Goal: Navigation & Orientation: Find specific page/section

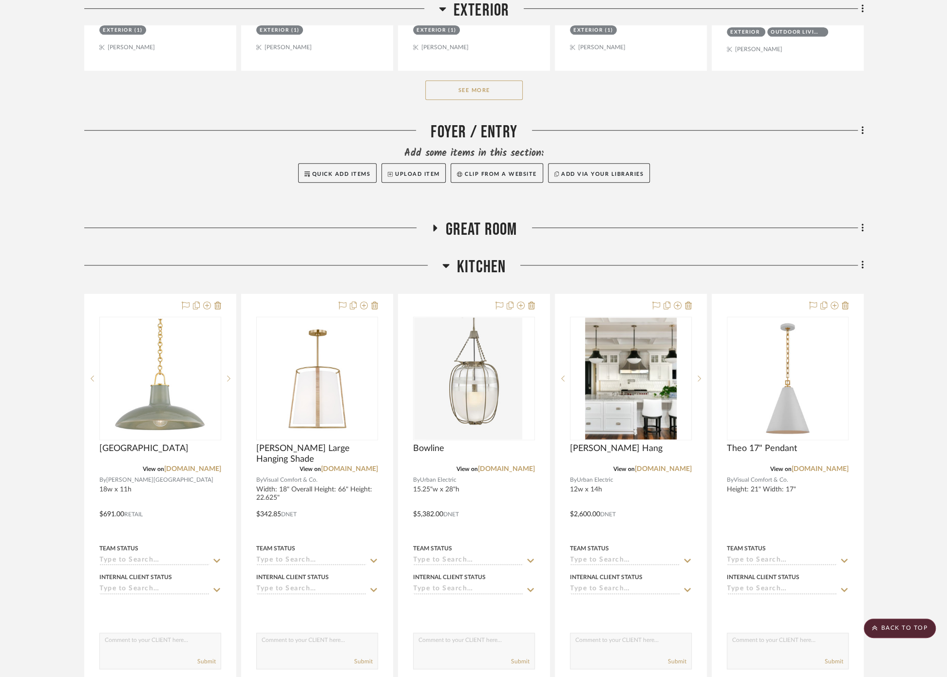
click at [480, 219] on span "Great Room" at bounding box center [482, 229] width 72 height 21
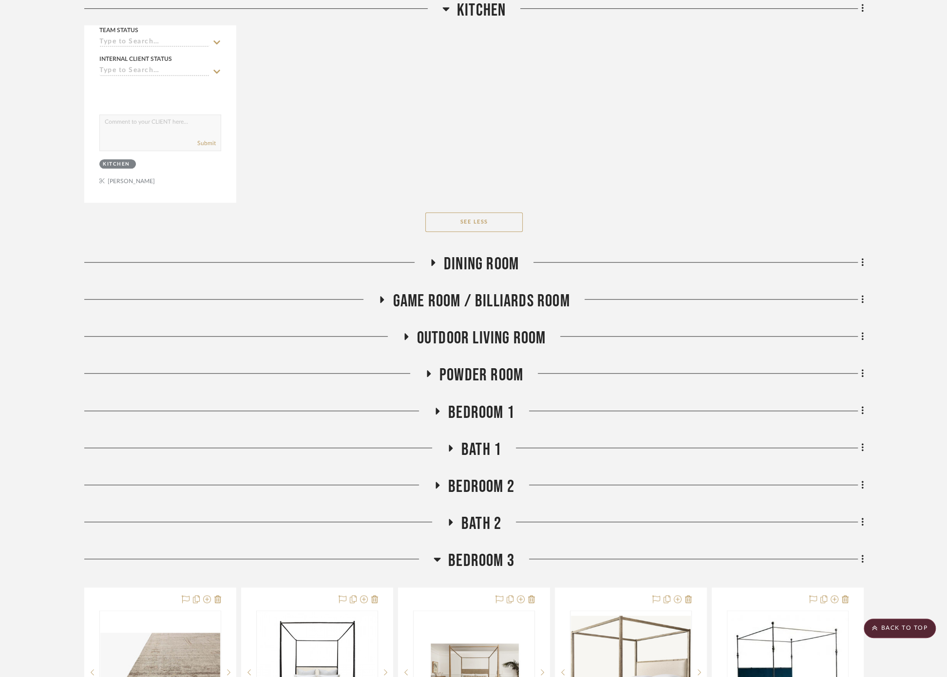
scroll to position [3842, 0]
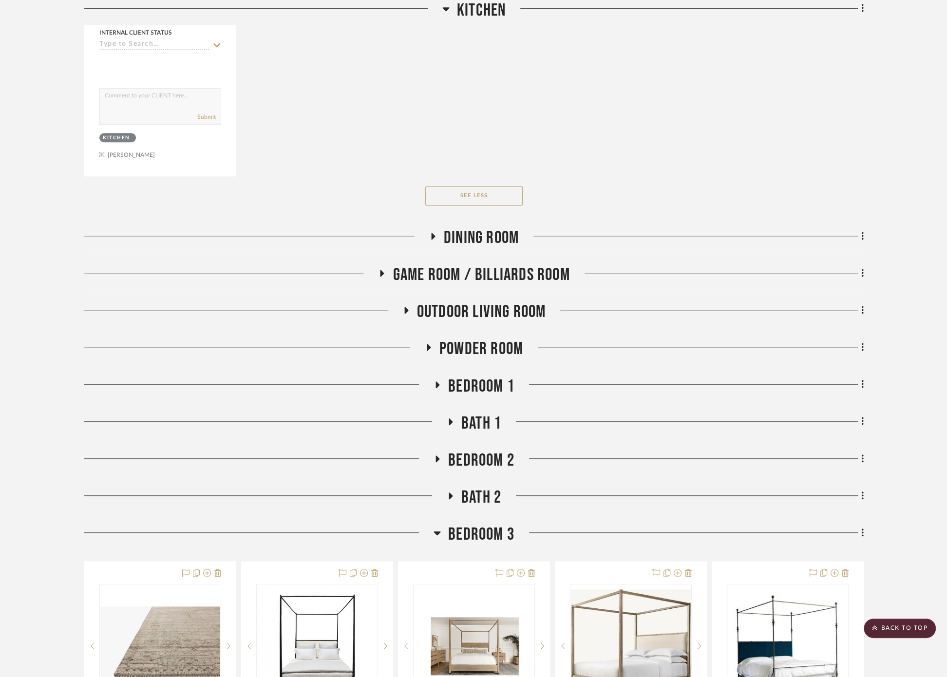
click at [449, 227] on span "Dining Room" at bounding box center [481, 237] width 75 height 21
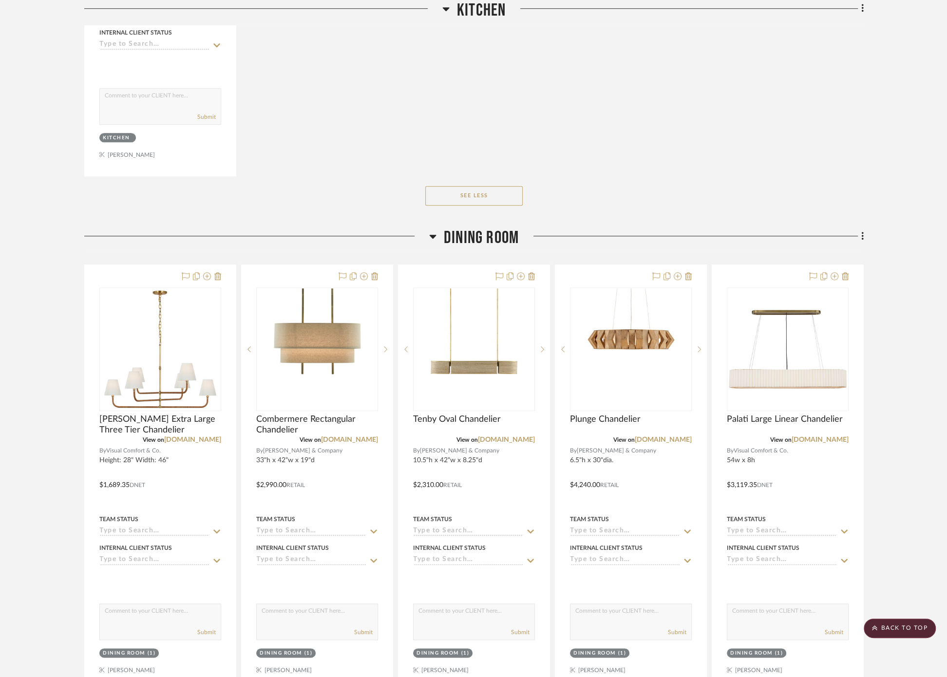
click at [449, 227] on span "Dining Room" at bounding box center [481, 237] width 75 height 21
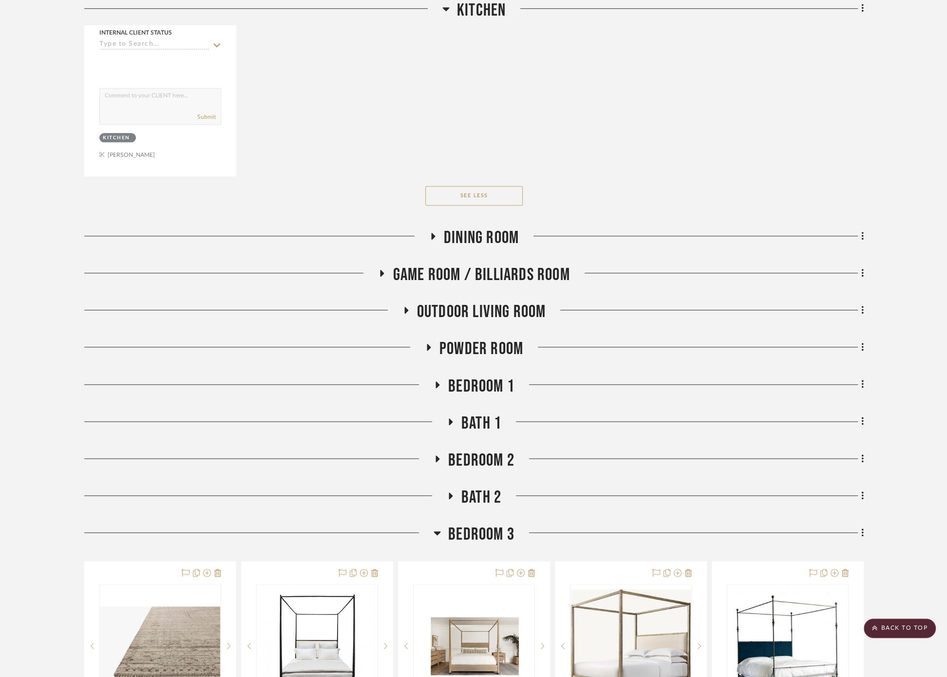
click at [465, 264] on span "Game Room / Billiards Room" at bounding box center [481, 274] width 177 height 21
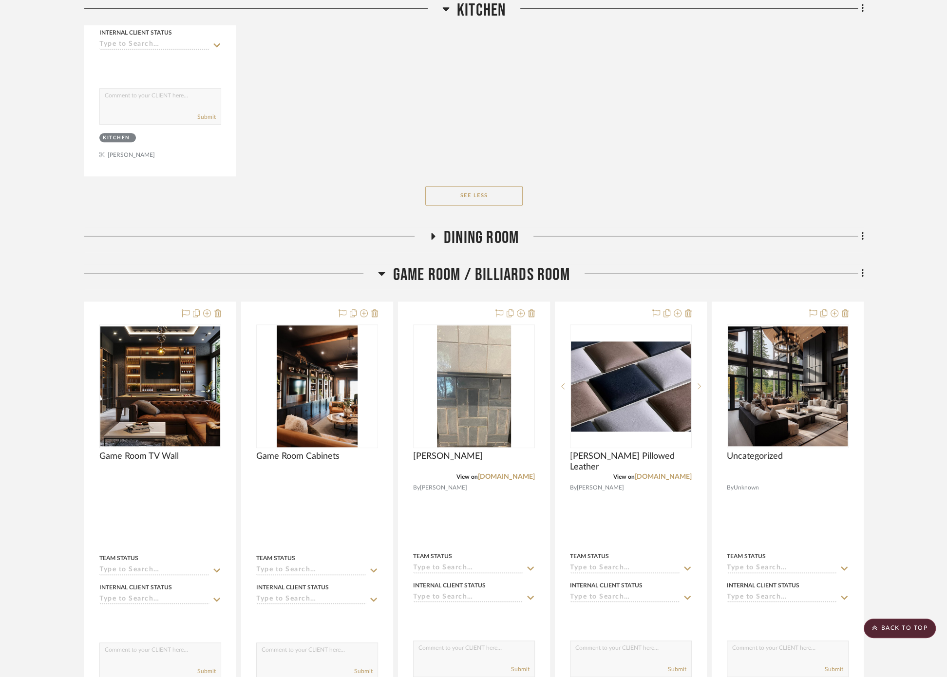
click at [465, 264] on span "Game Room / Billiards Room" at bounding box center [481, 274] width 177 height 21
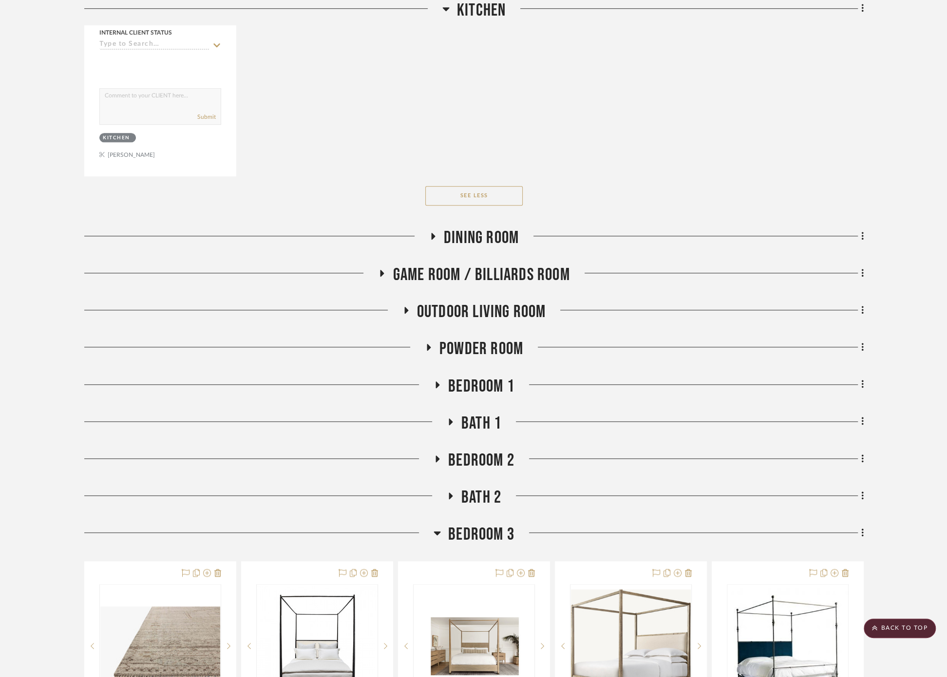
click at [470, 301] on span "Outdoor living room" at bounding box center [481, 311] width 129 height 21
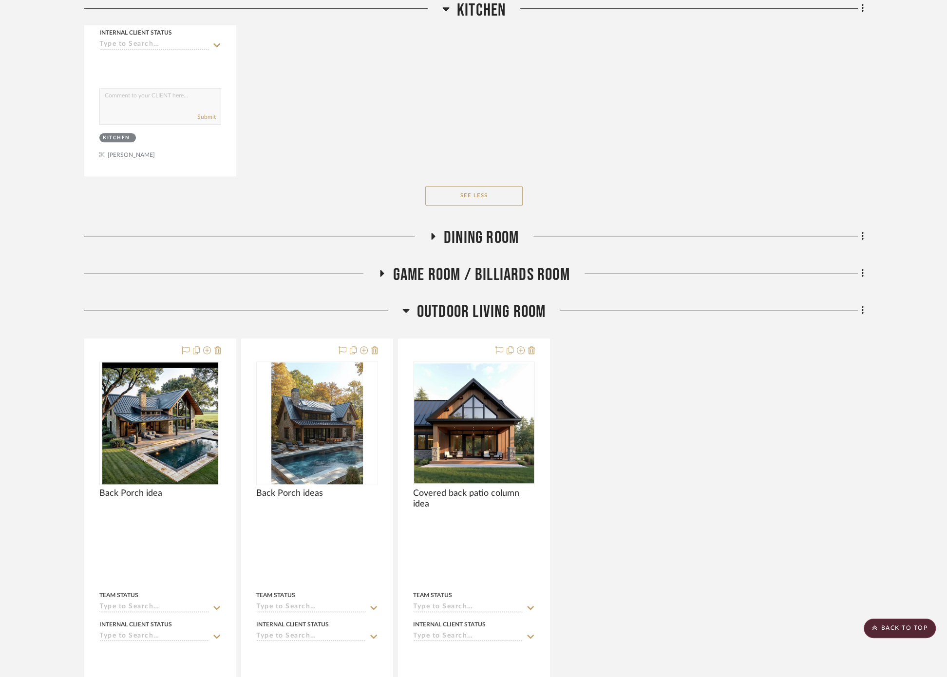
click at [470, 301] on span "Outdoor living room" at bounding box center [481, 311] width 129 height 21
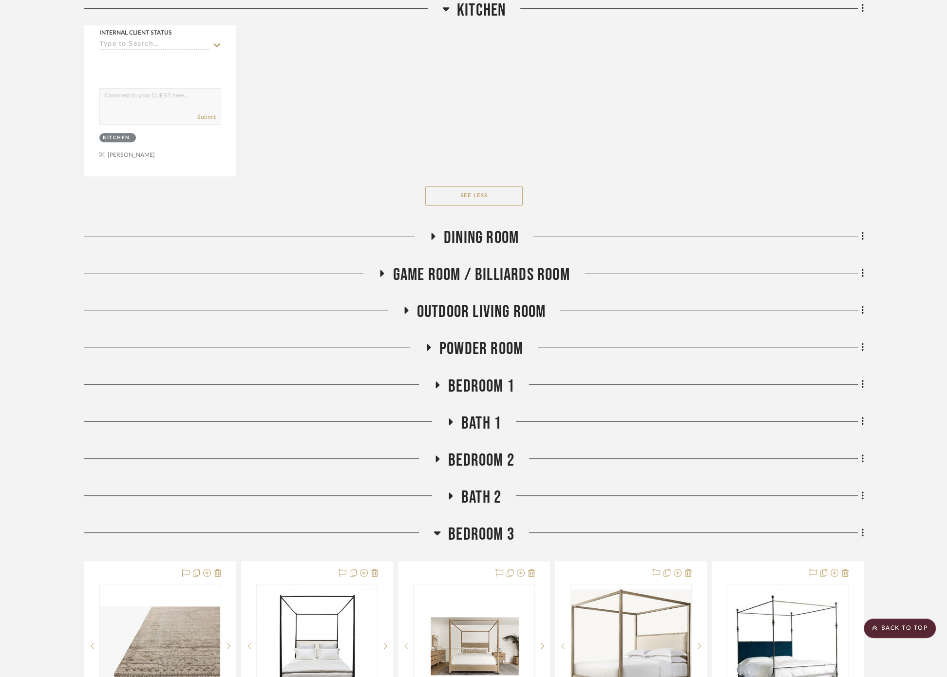
click at [462, 264] on span "Game Room / Billiards Room" at bounding box center [481, 274] width 177 height 21
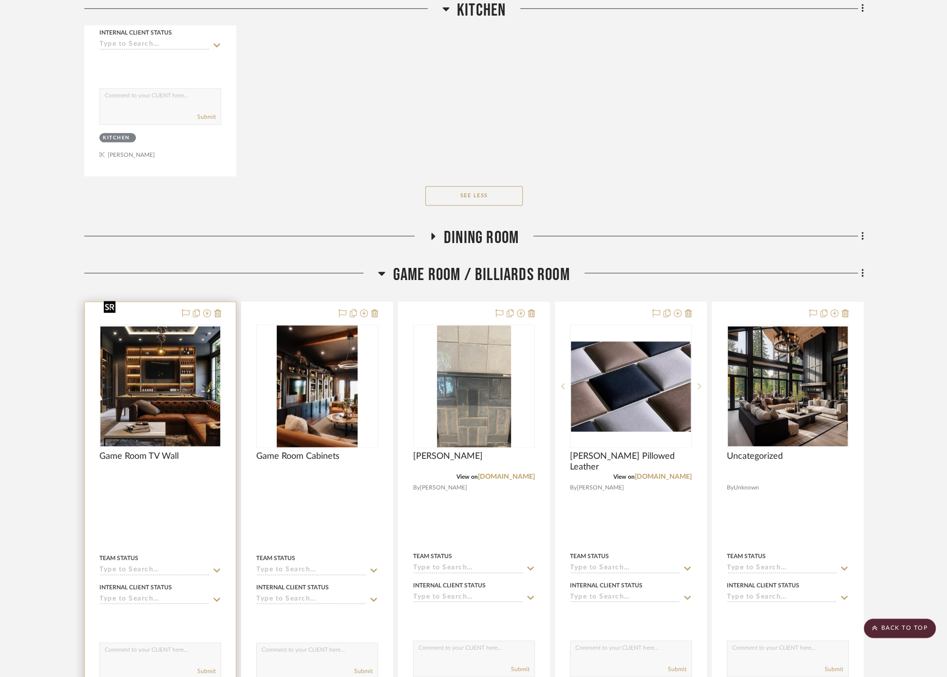
click at [153, 358] on img "0" at bounding box center [160, 386] width 120 height 120
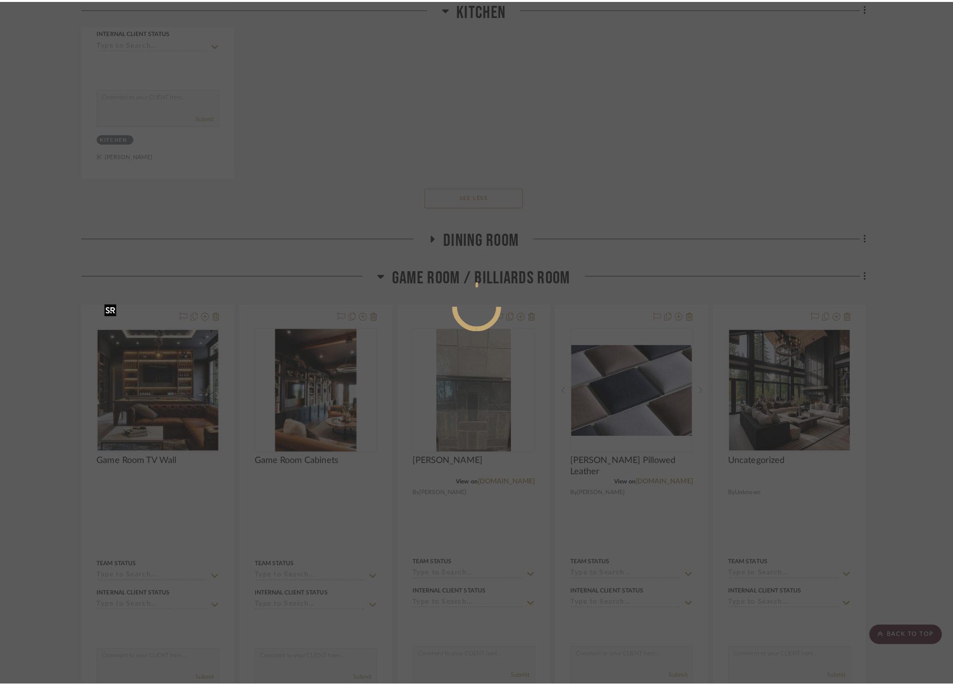
scroll to position [0, 0]
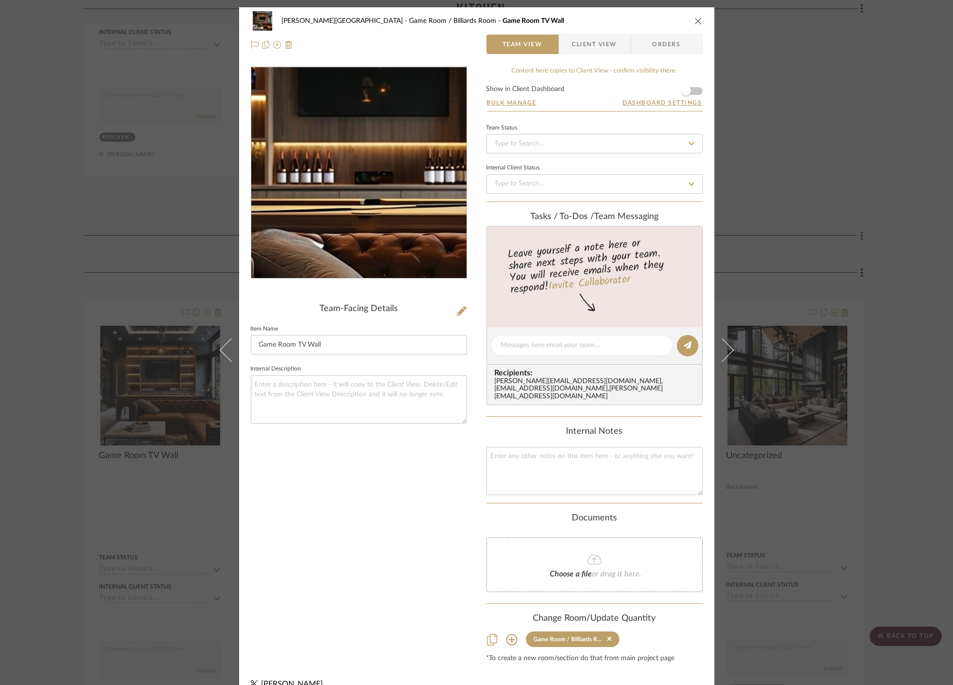
click at [351, 178] on img "0" at bounding box center [358, 172] width 211 height 211
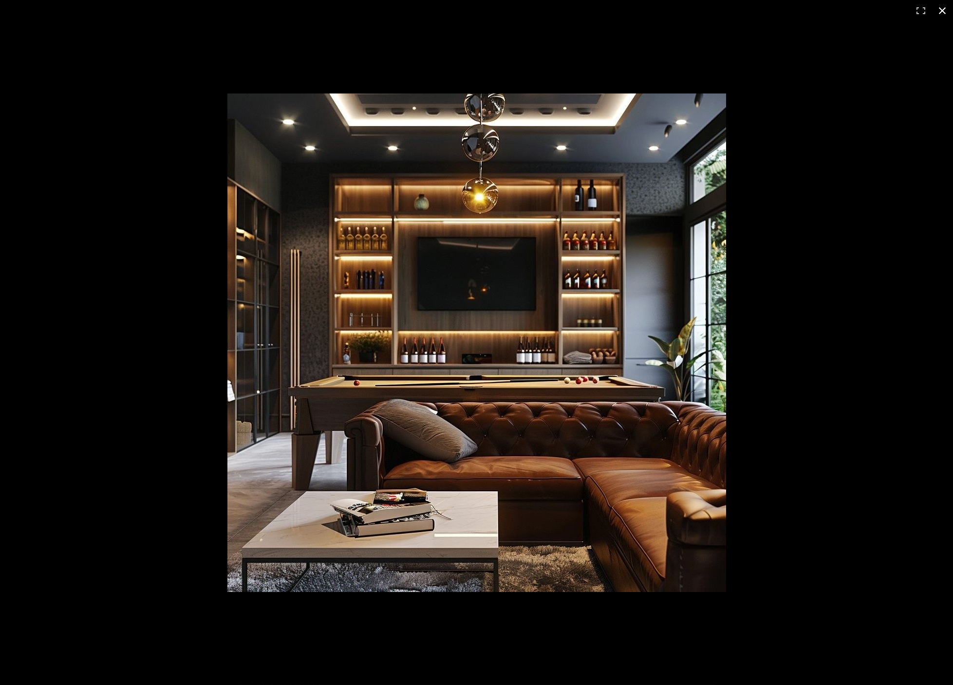
click at [113, 300] on div at bounding box center [476, 342] width 953 height 685
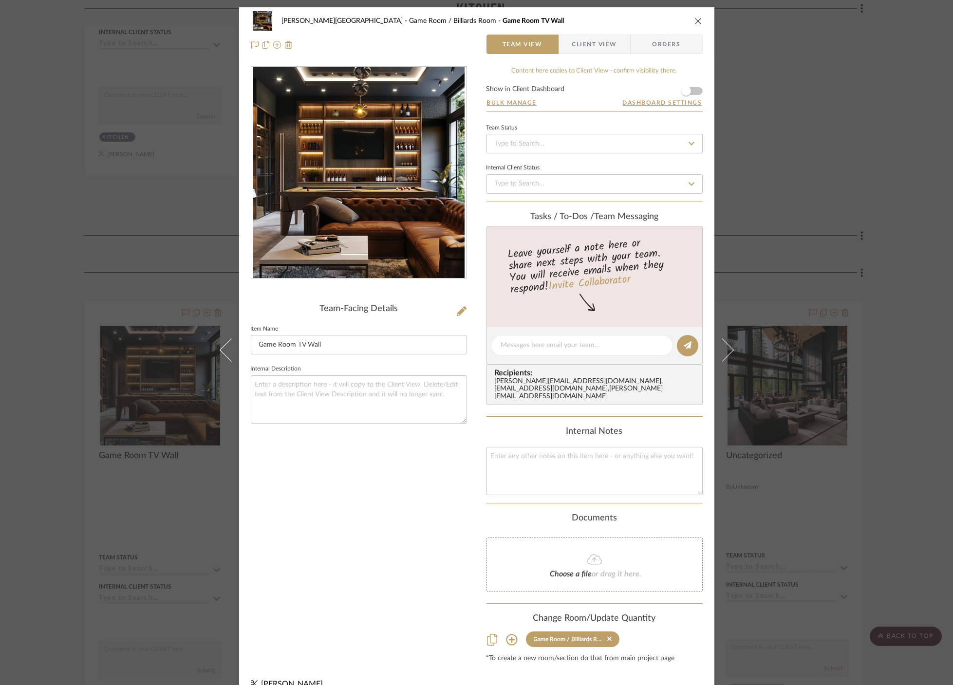
click at [113, 300] on div "[PERSON_NAME] Circle C Ranch Game Room / Billiards Room Game Room TV Wall Team …" at bounding box center [476, 342] width 953 height 685
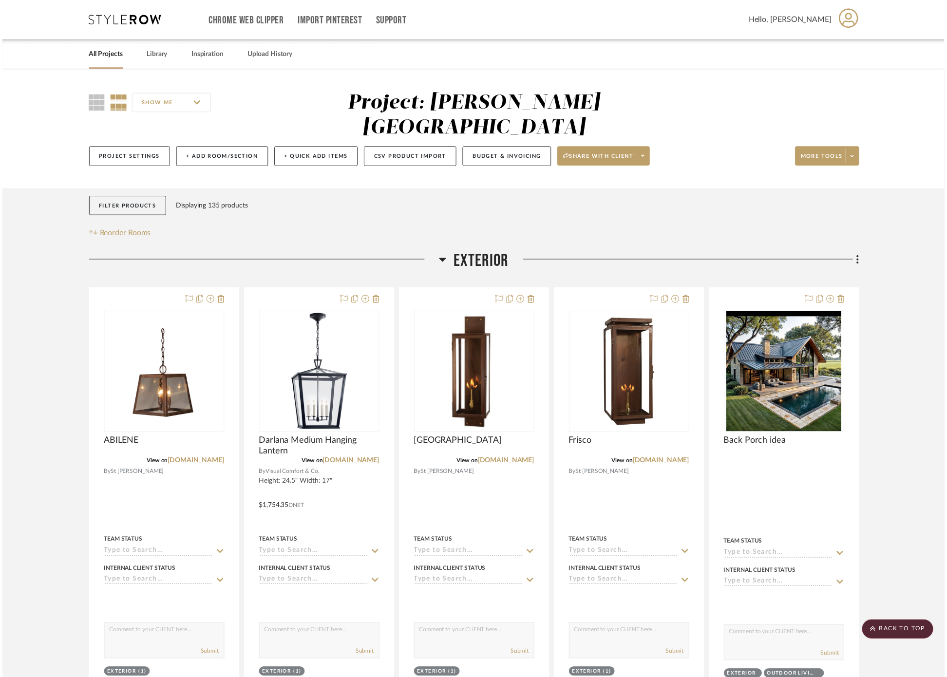
scroll to position [3842, 0]
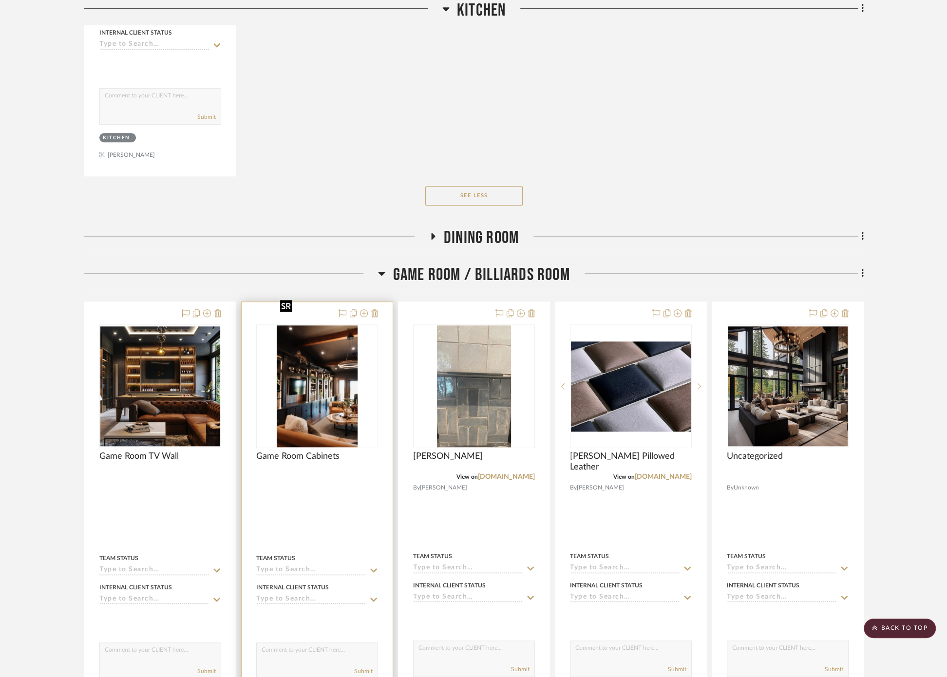
click at [326, 369] on img "0" at bounding box center [317, 386] width 81 height 122
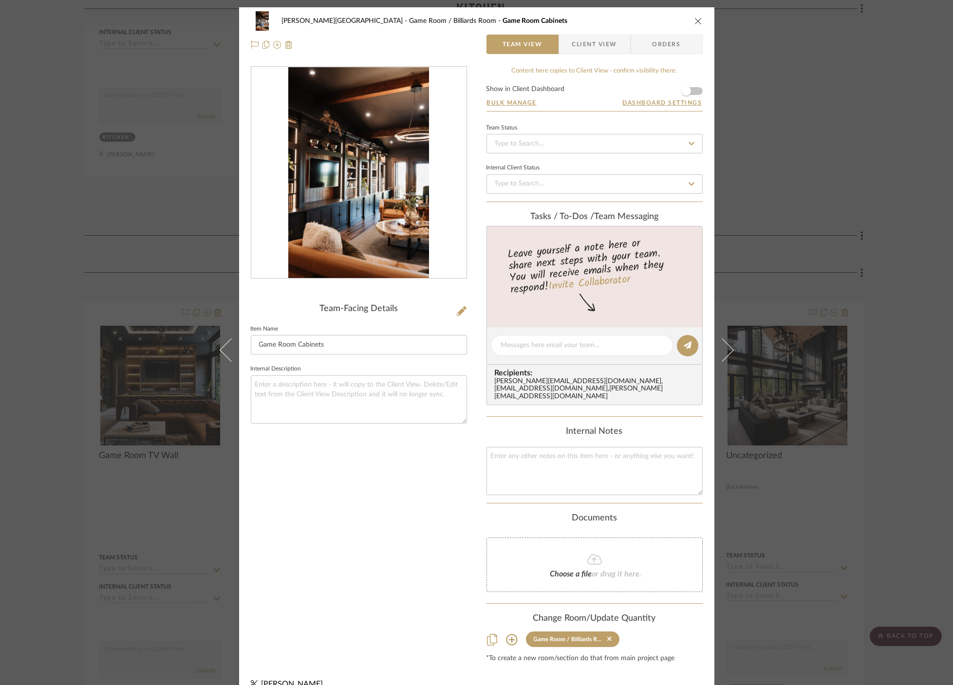
click at [357, 260] on img "0" at bounding box center [358, 172] width 141 height 211
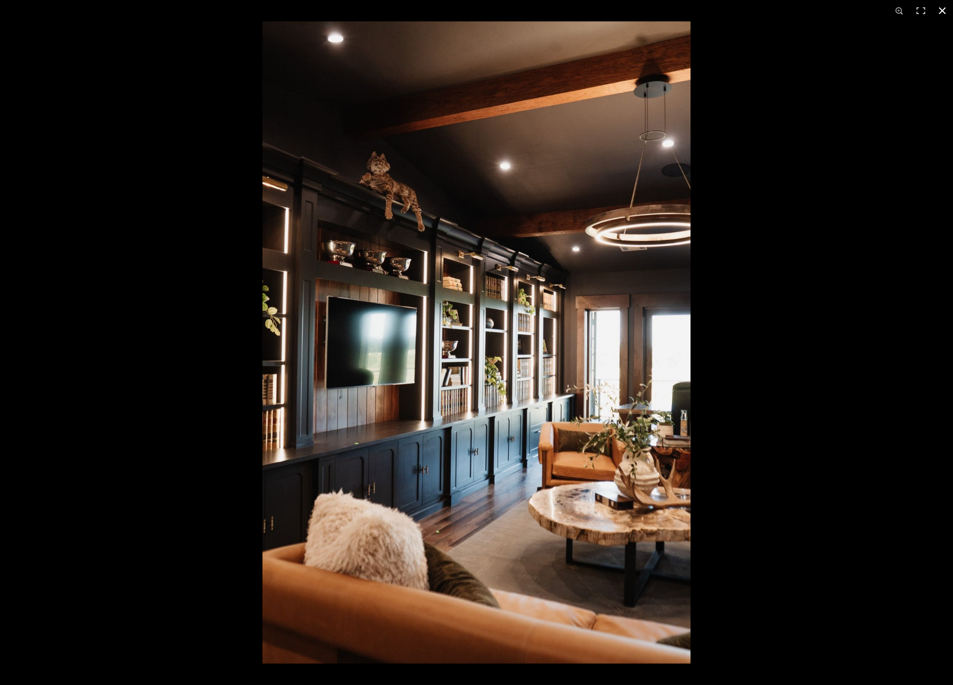
click at [163, 306] on div at bounding box center [476, 342] width 953 height 685
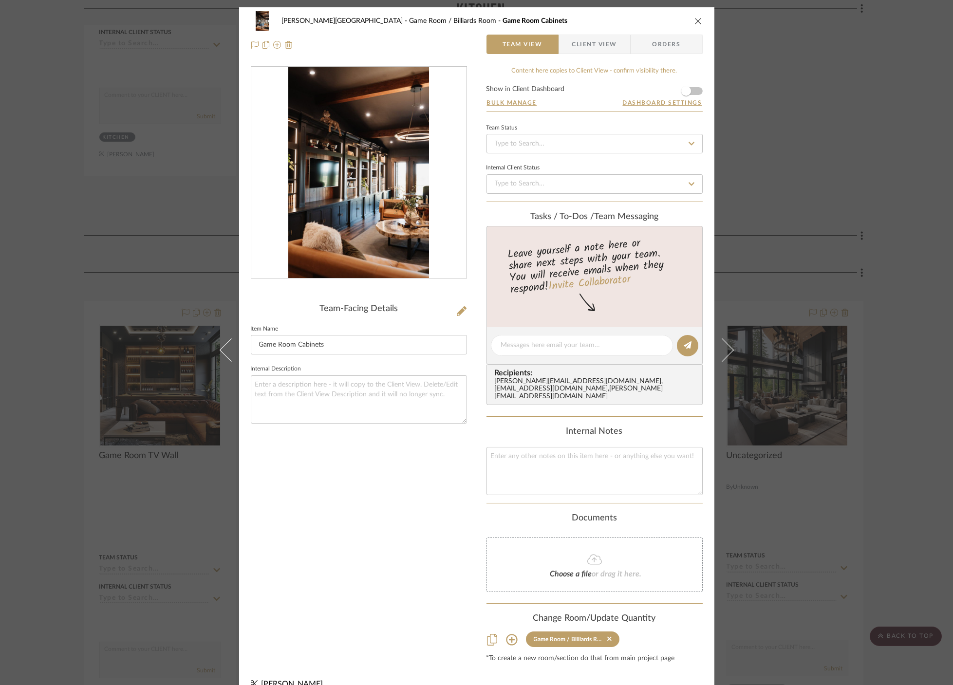
click at [31, 227] on div "[PERSON_NAME] Circle C Ranch Game Room / Billiards Room Game Room Cabinets Team…" at bounding box center [476, 342] width 953 height 685
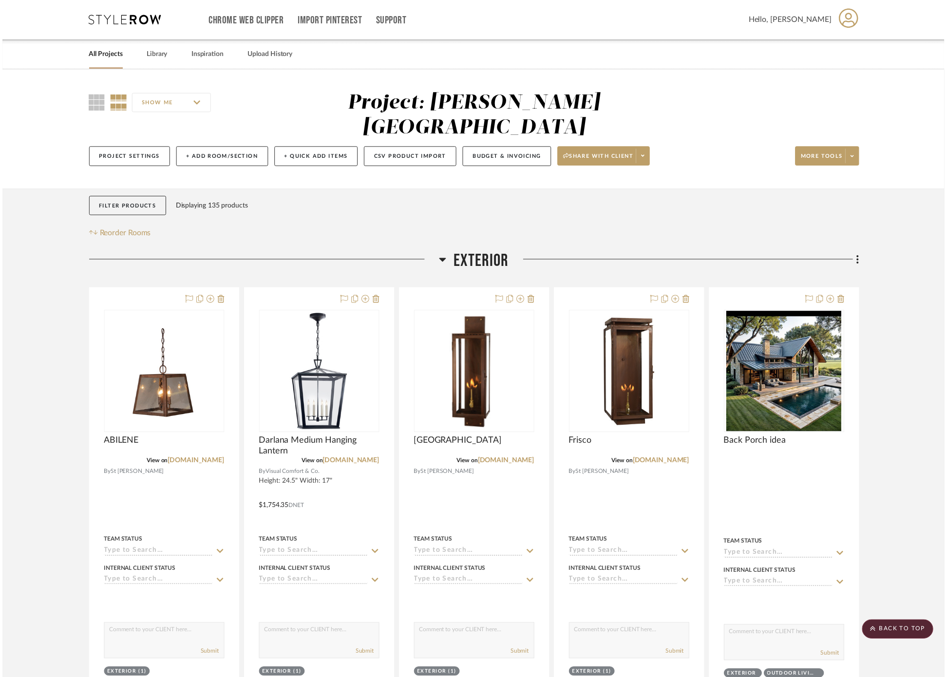
scroll to position [3842, 0]
